Goal: Information Seeking & Learning: Check status

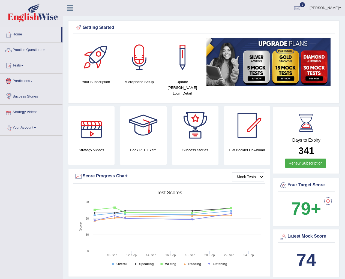
click at [20, 67] on link "Tests" at bounding box center [31, 65] width 62 height 14
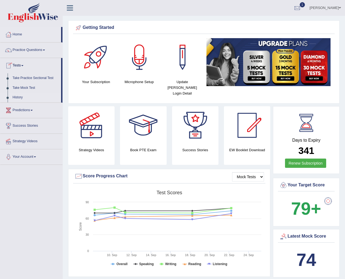
click at [19, 98] on link "History" at bounding box center [35, 98] width 51 height 10
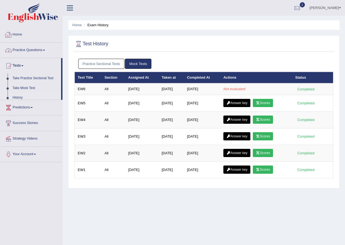
click at [17, 35] on link "Home" at bounding box center [31, 34] width 62 height 14
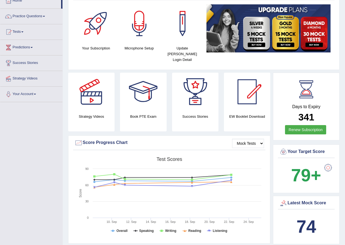
scroll to position [82, 0]
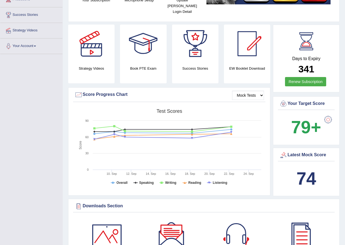
drag, startPoint x: 291, startPoint y: 172, endPoint x: 314, endPoint y: 173, distance: 22.7
click at [314, 173] on div "74" at bounding box center [306, 178] width 54 height 26
click at [314, 173] on b "74" at bounding box center [307, 178] width 20 height 20
click at [313, 173] on b "74" at bounding box center [307, 178] width 20 height 20
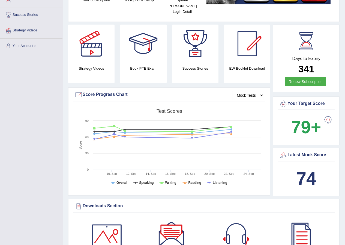
click at [283, 151] on div at bounding box center [283, 155] width 8 height 8
drag, startPoint x: 283, startPoint y: 148, endPoint x: 283, endPoint y: 150, distance: 2.7
click at [283, 151] on div at bounding box center [283, 155] width 8 height 8
click at [286, 151] on div at bounding box center [283, 155] width 8 height 8
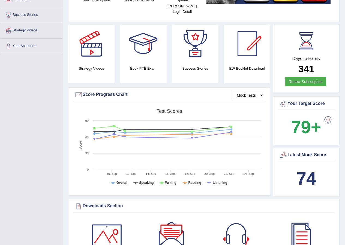
click at [330, 117] on div at bounding box center [328, 119] width 11 height 11
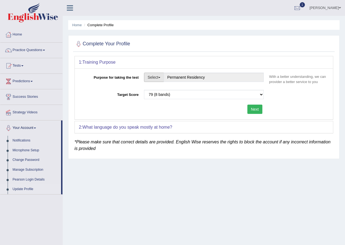
click at [158, 77] on button "Select" at bounding box center [154, 77] width 20 height 9
click at [170, 99] on select "Please select the correct value 50 (6 bands) 58 (6.5 bands) 65 (7 bands) 79 (8 …" at bounding box center [204, 94] width 120 height 9
click at [170, 96] on select "Please select the correct value 50 (6 bands) 58 (6.5 bands) 65 (7 bands) 79 (8 …" at bounding box center [204, 94] width 120 height 9
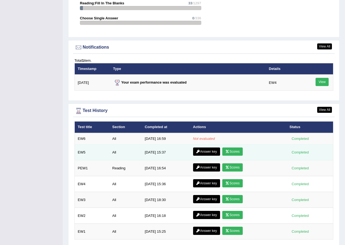
scroll to position [646, 0]
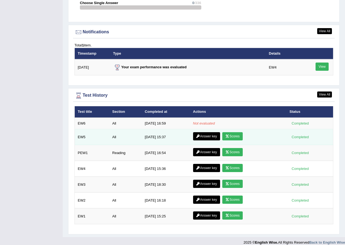
click at [233, 132] on link "Scores" at bounding box center [232, 136] width 20 height 8
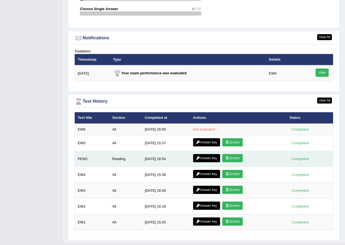
scroll to position [646, 0]
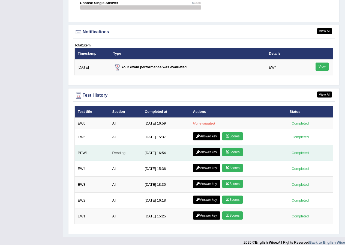
click at [232, 148] on link "Scores" at bounding box center [232, 152] width 20 height 8
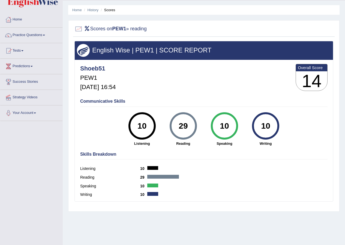
scroll to position [42, 0]
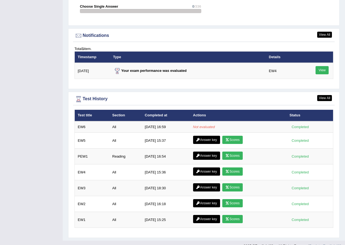
scroll to position [646, 0]
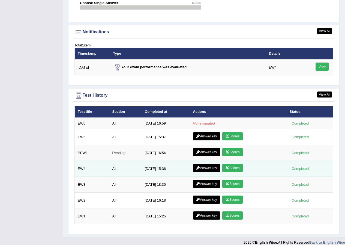
click at [238, 164] on link "Scores" at bounding box center [232, 168] width 20 height 8
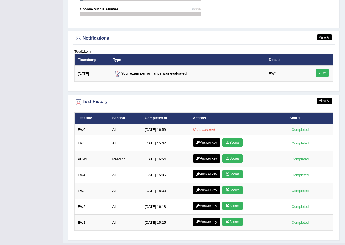
scroll to position [646, 0]
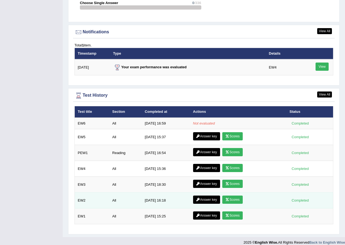
click at [238, 195] on link "Scores" at bounding box center [232, 199] width 20 height 8
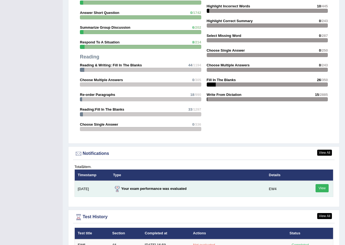
scroll to position [646, 0]
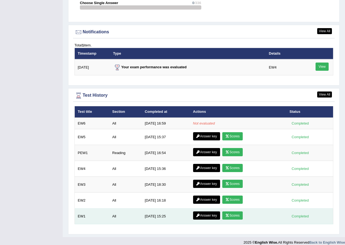
click at [228, 214] on icon at bounding box center [227, 215] width 4 height 3
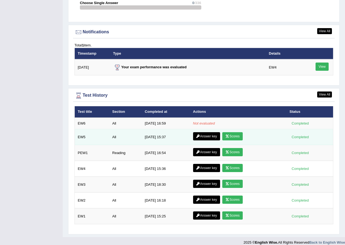
click at [233, 133] on link "Scores" at bounding box center [232, 136] width 20 height 8
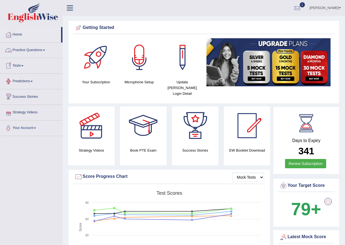
click at [13, 65] on link "Tests" at bounding box center [31, 65] width 62 height 14
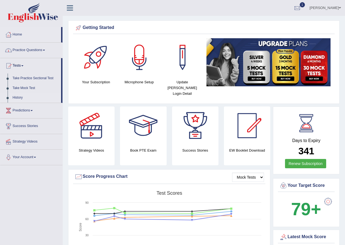
click at [21, 96] on link "History" at bounding box center [35, 98] width 51 height 10
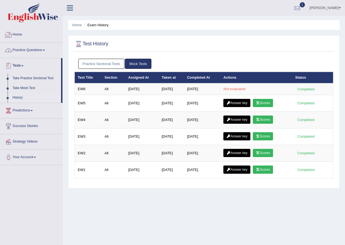
click at [26, 34] on link "Home" at bounding box center [31, 34] width 62 height 14
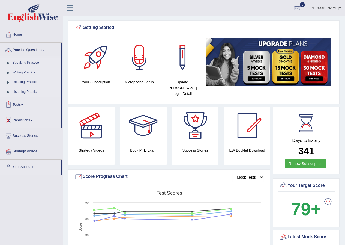
click at [17, 107] on link "Tests" at bounding box center [30, 104] width 61 height 14
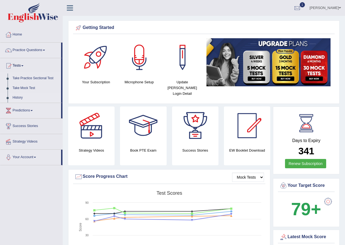
click at [21, 99] on link "History" at bounding box center [35, 98] width 51 height 10
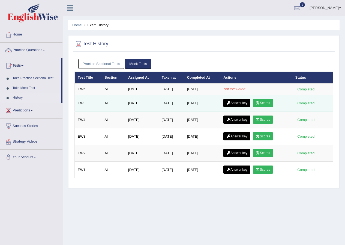
click at [260, 104] on icon at bounding box center [258, 102] width 4 height 3
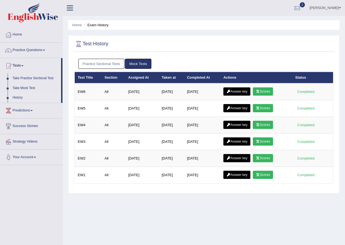
click at [259, 92] on icon at bounding box center [258, 91] width 4 height 3
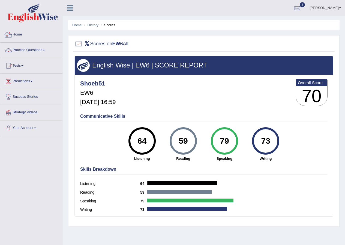
click at [93, 27] on li "History" at bounding box center [91, 24] width 16 height 5
click at [93, 25] on link "History" at bounding box center [93, 25] width 11 height 4
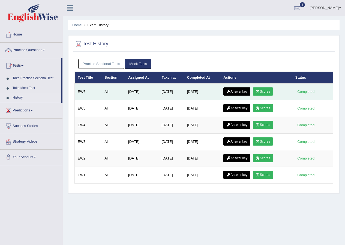
click at [246, 94] on link "Answer key" at bounding box center [237, 91] width 27 height 8
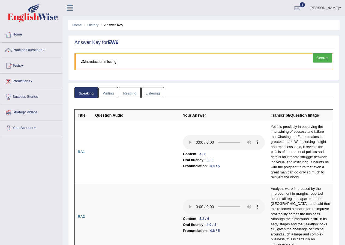
click at [109, 96] on link "Writing" at bounding box center [109, 92] width 20 height 11
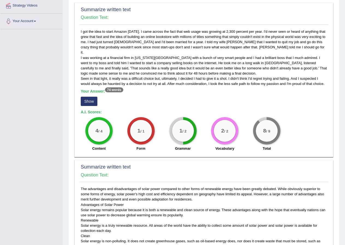
scroll to position [82, 0]
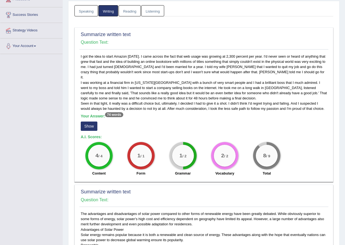
click at [94, 121] on button "Show" at bounding box center [89, 125] width 17 height 9
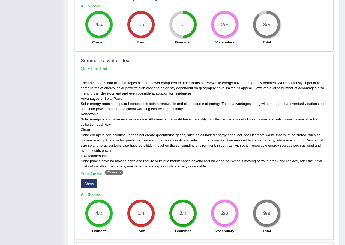
scroll to position [218, 0]
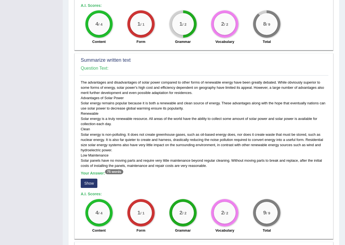
click at [92, 179] on button "Show" at bounding box center [89, 182] width 17 height 9
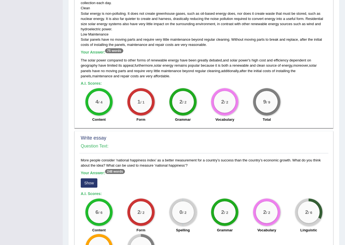
scroll to position [388, 0]
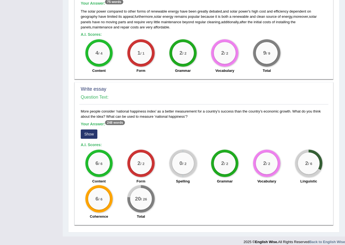
click at [90, 129] on button "Show" at bounding box center [89, 133] width 17 height 9
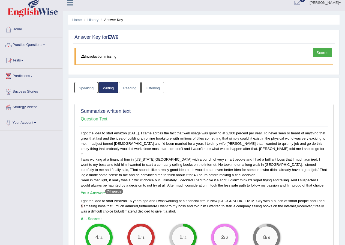
scroll to position [0, 0]
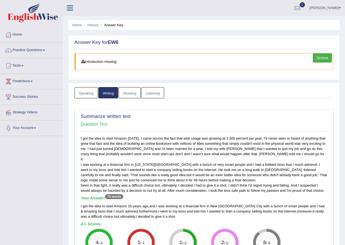
click at [136, 95] on link "Reading" at bounding box center [130, 92] width 22 height 11
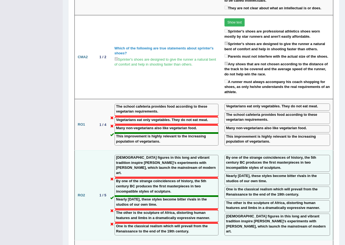
scroll to position [873, 0]
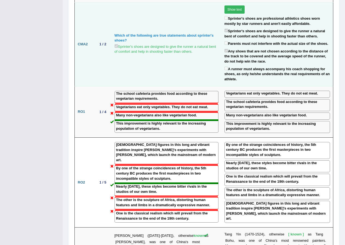
drag, startPoint x: 204, startPoint y: 97, endPoint x: 204, endPoint y: 76, distance: 21.8
click at [212, 66] on td "Which of the following are true statements about sprinter's shoes? Sprinter's s…" at bounding box center [167, 44] width 110 height 84
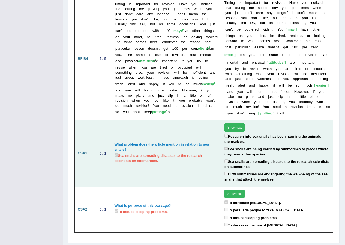
scroll to position [1293, 0]
click at [227, 123] on button "Show text" at bounding box center [235, 127] width 20 height 8
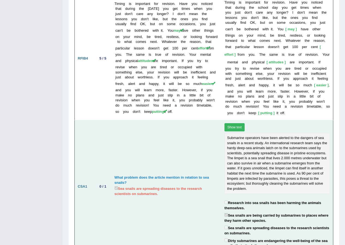
click at [233, 123] on button "Show text" at bounding box center [235, 127] width 20 height 8
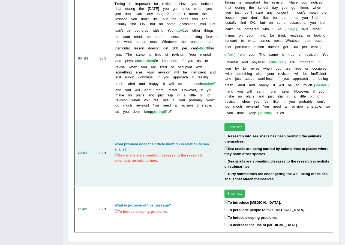
click at [246, 158] on label "Sea snails are spreading diseases to the research scientists on submarines." at bounding box center [278, 163] width 106 height 11
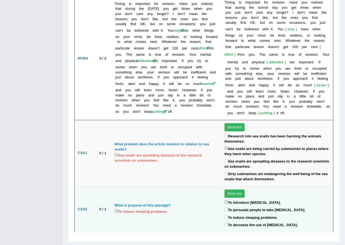
click at [257, 214] on label "To induce sleeping problems." at bounding box center [251, 217] width 53 height 6
click at [261, 214] on label "To induce sleeping problems." at bounding box center [251, 217] width 53 height 6
click at [329, 206] on div "To persuade people to take melatonin." at bounding box center [278, 210] width 106 height 8
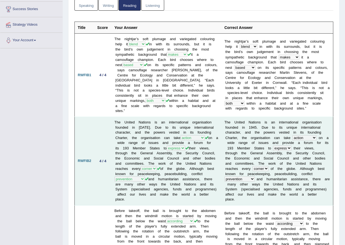
scroll to position [0, 0]
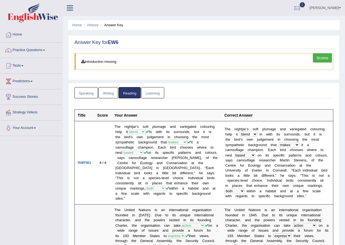
click at [155, 94] on link "Listening" at bounding box center [152, 92] width 23 height 11
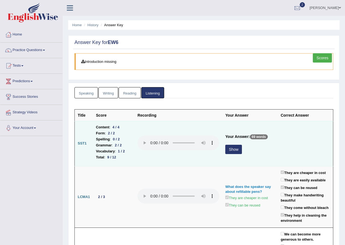
click at [231, 149] on button "Show" at bounding box center [233, 149] width 17 height 9
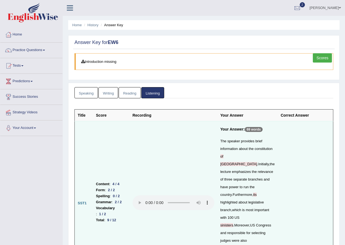
click at [333, 3] on link "Shoeb" at bounding box center [326, 7] width 40 height 14
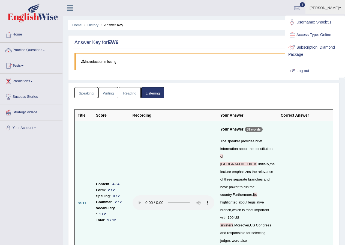
click at [295, 65] on link "Log out" at bounding box center [315, 71] width 59 height 13
